Goal: Find specific page/section: Find specific page/section

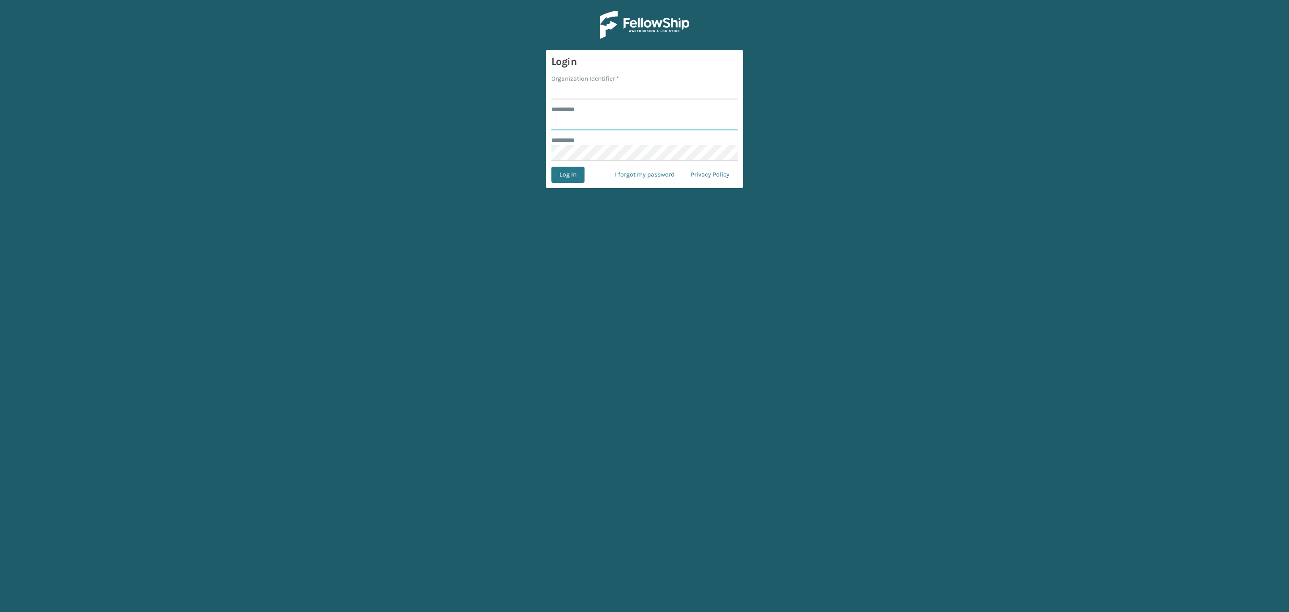
type input "*****"
drag, startPoint x: 586, startPoint y: 81, endPoint x: 582, endPoint y: 84, distance: 5.1
click at [585, 81] on label "Organization Identifier *" at bounding box center [586, 78] width 68 height 9
click at [585, 83] on input "Organization Identifier *" at bounding box center [645, 91] width 186 height 16
click at [581, 88] on input "Organization Identifier *" at bounding box center [645, 91] width 186 height 16
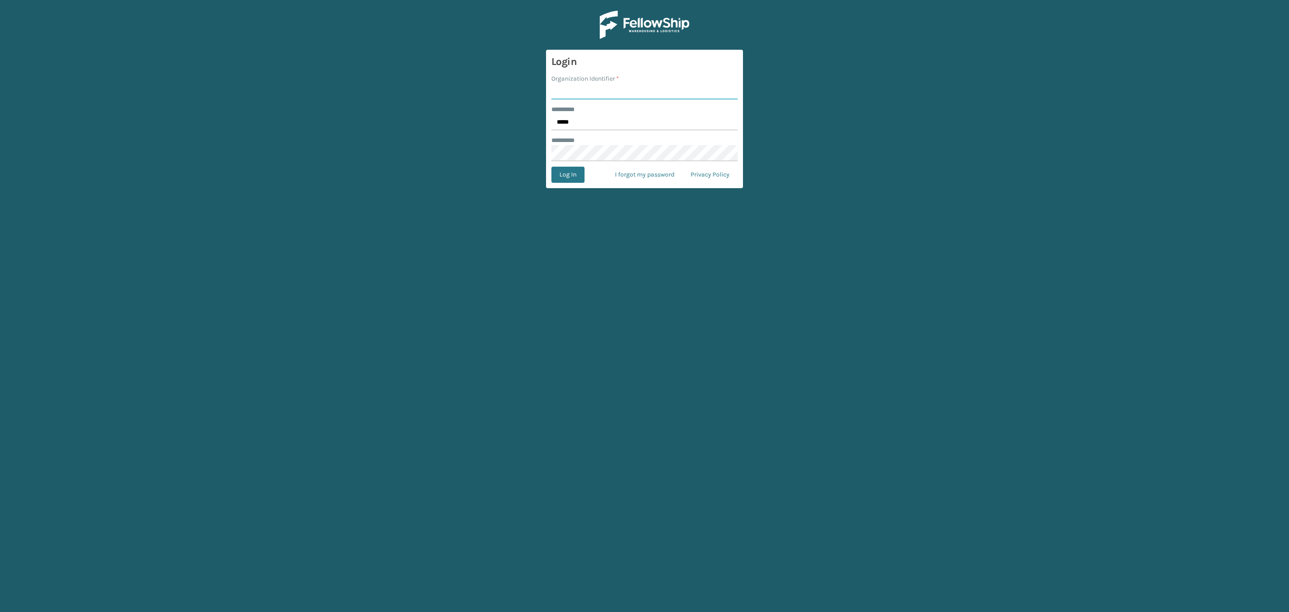
type input "SleepGeekz"
click at [580, 177] on button "Log In" at bounding box center [568, 175] width 33 height 16
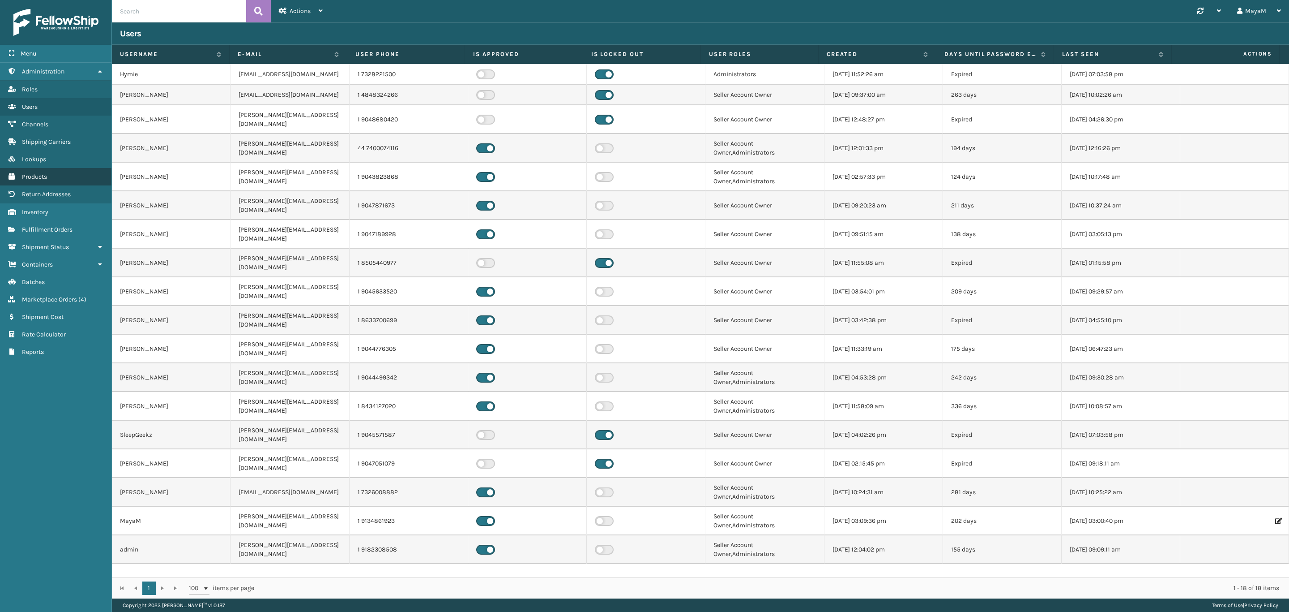
click at [34, 180] on link "Products" at bounding box center [55, 176] width 111 height 17
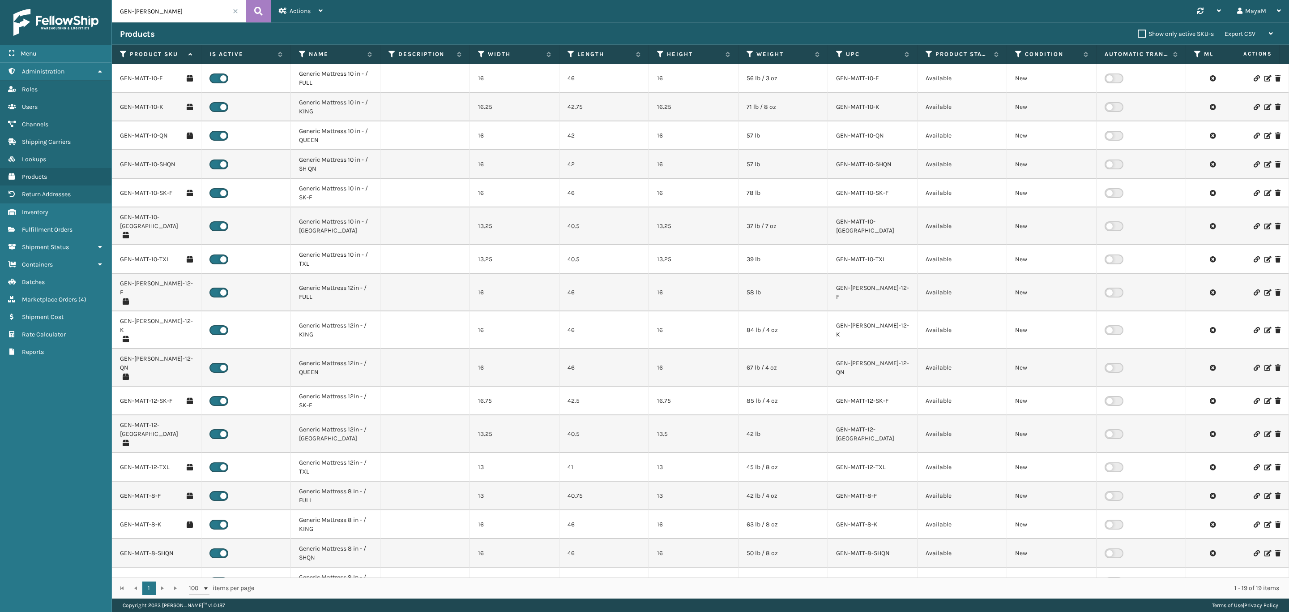
click at [169, 15] on input "GEN-[PERSON_NAME]" at bounding box center [179, 11] width 134 height 22
type input "gen-hb"
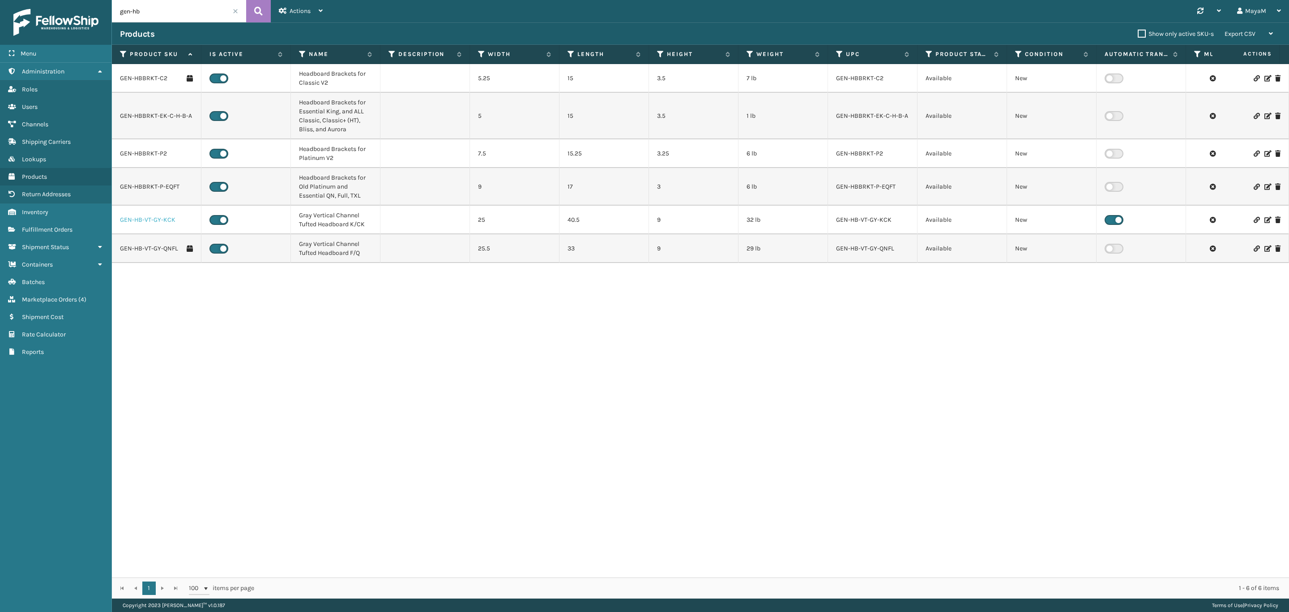
click at [158, 224] on link "GEN-HB-VT-GY-KCK" at bounding box center [148, 219] width 56 height 9
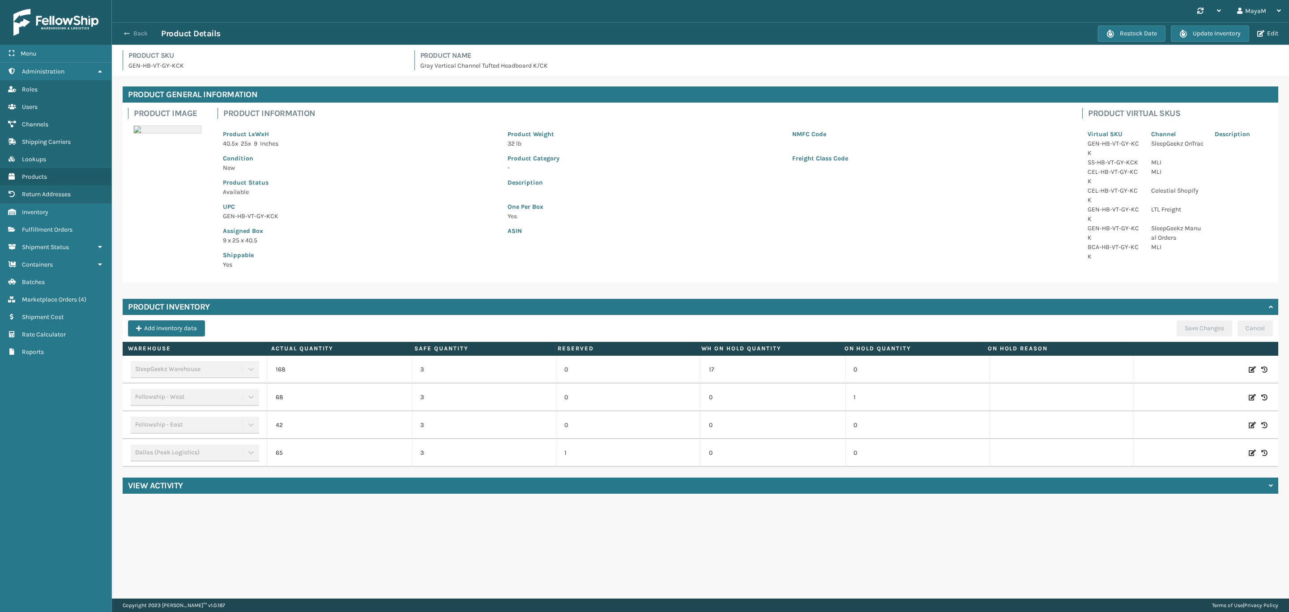
click at [137, 34] on button "Back" at bounding box center [140, 34] width 41 height 8
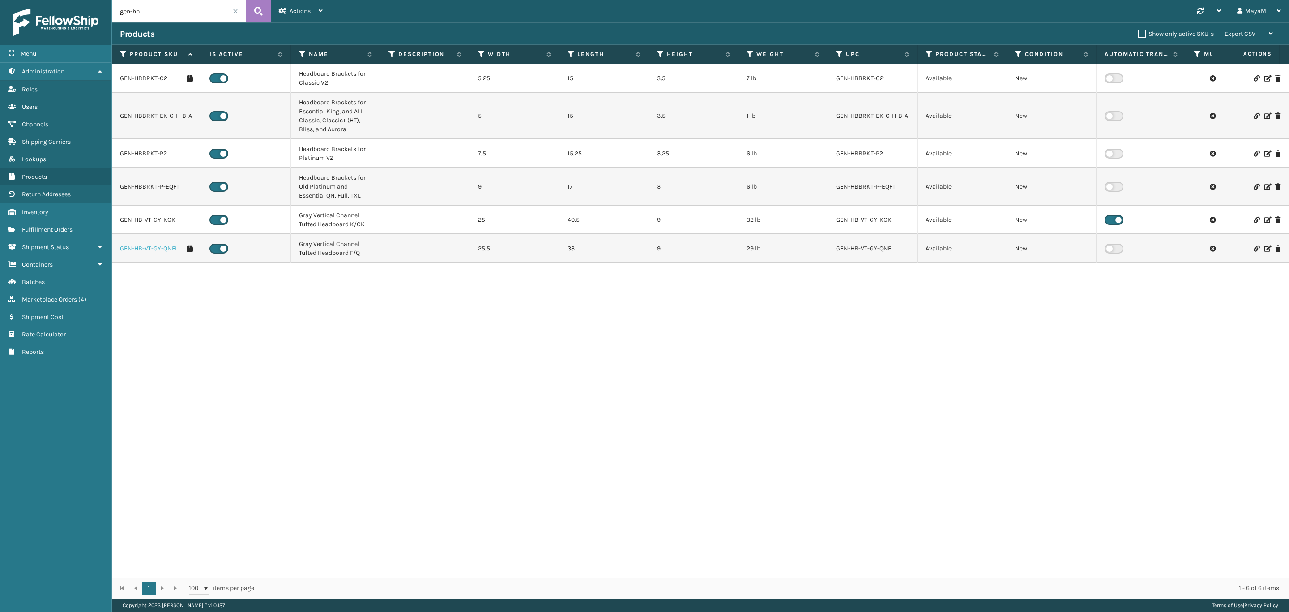
click at [150, 245] on link "GEN-HB-VT-GY-QNFL" at bounding box center [149, 248] width 58 height 9
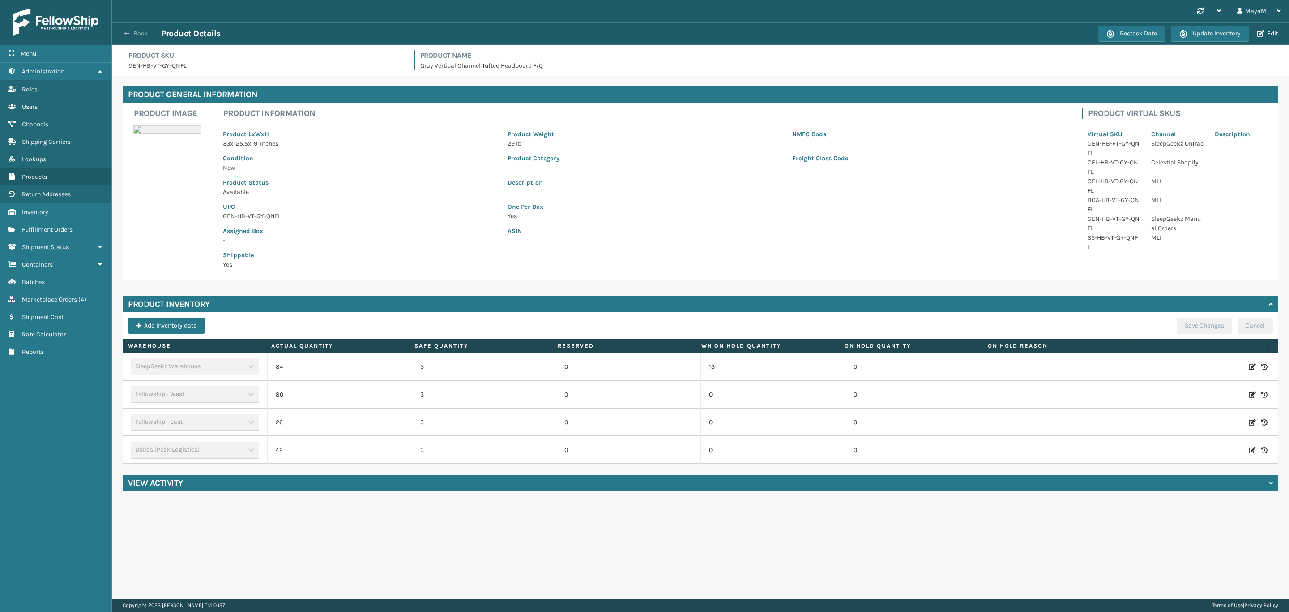
click at [140, 34] on button "Back" at bounding box center [140, 34] width 41 height 8
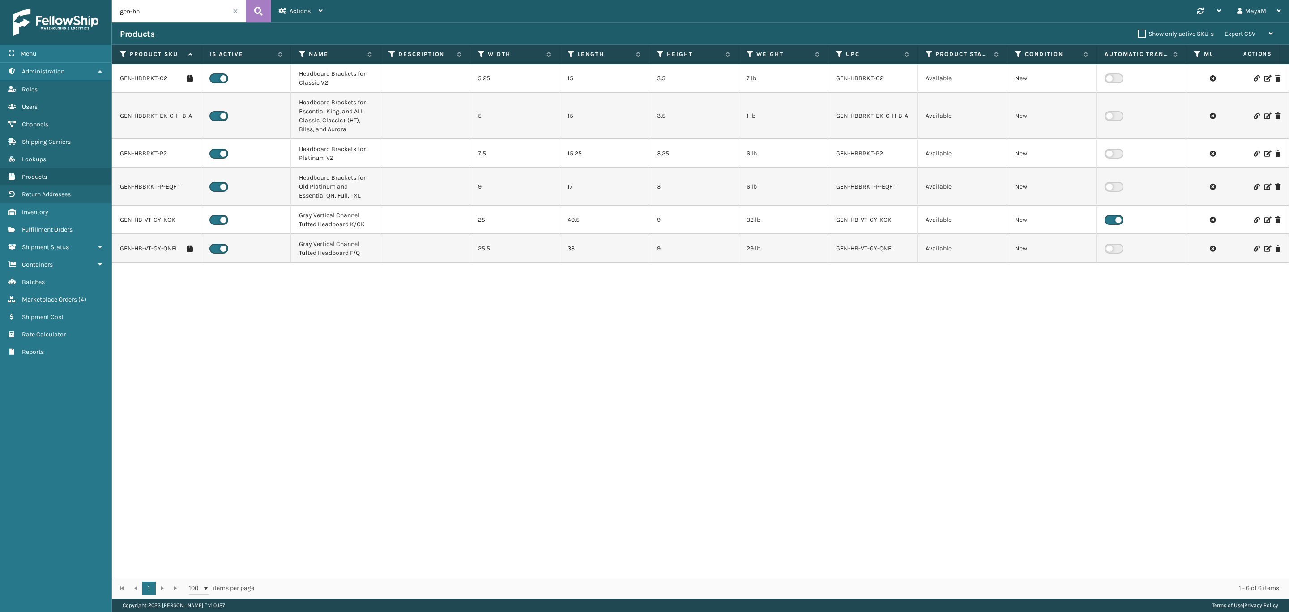
click at [169, 15] on input "gen-hb" at bounding box center [179, 11] width 134 height 22
type input "dt"
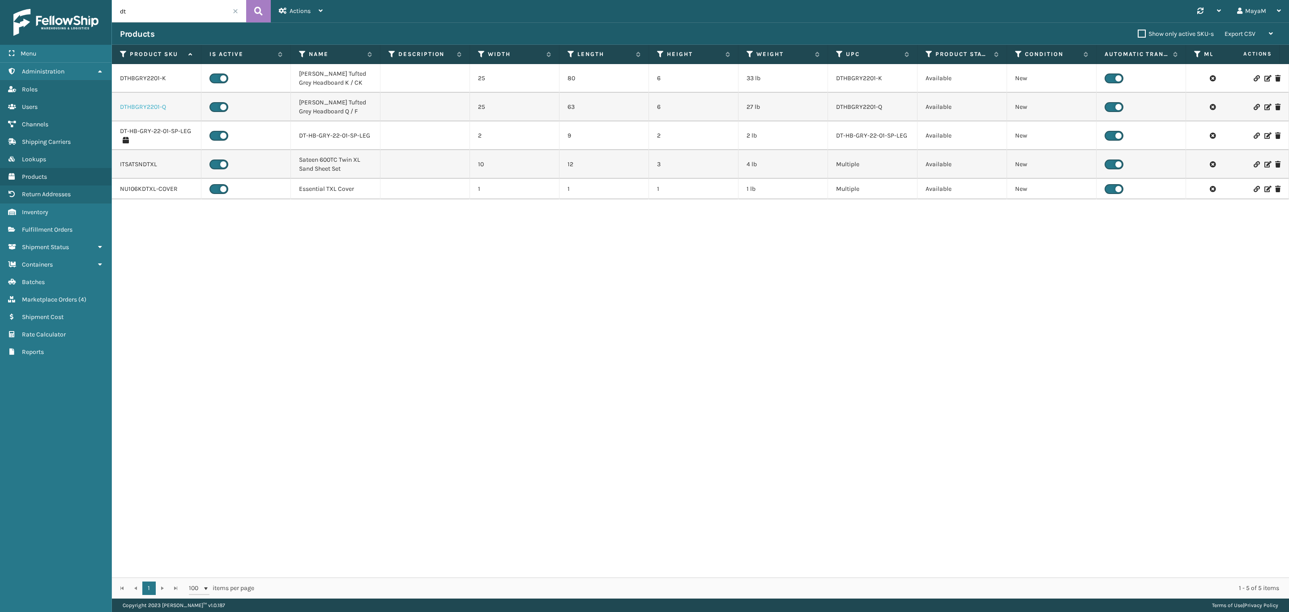
click at [157, 111] on link "DTHBGRY2201-Q" at bounding box center [143, 107] width 46 height 9
